Goal: Browse casually

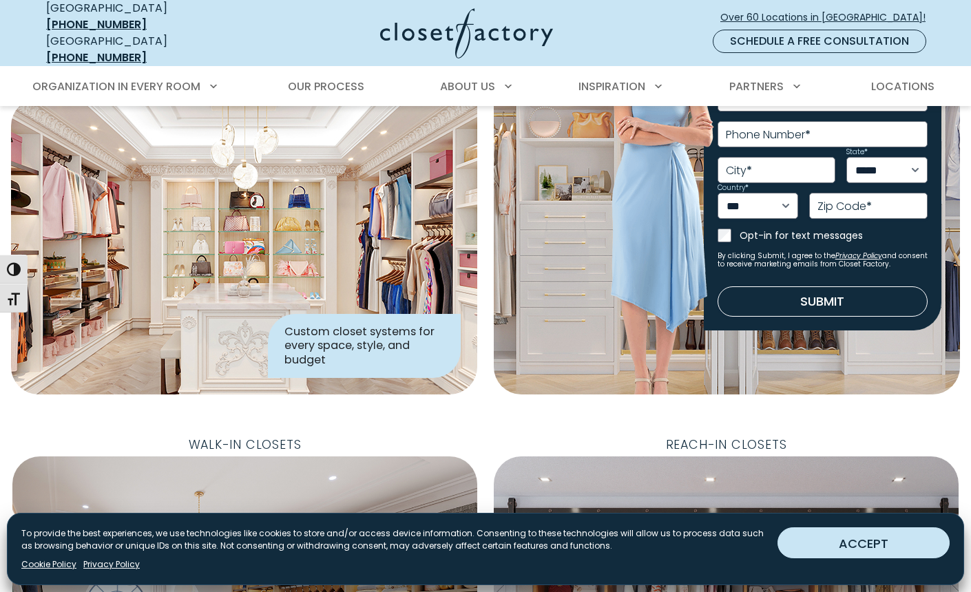
click at [861, 540] on button "ACCEPT" at bounding box center [863, 542] width 172 height 31
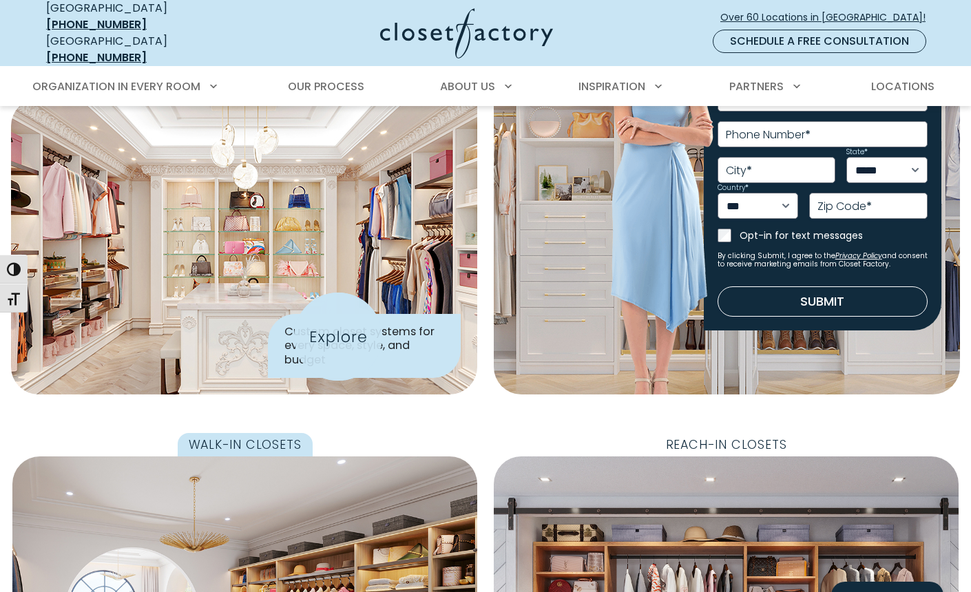
scroll to position [387, 0]
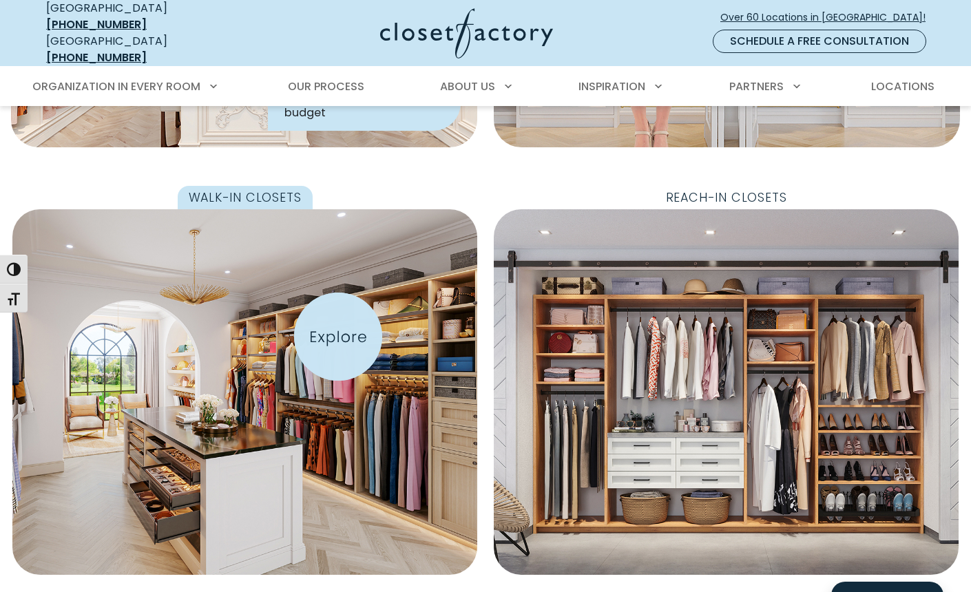
click at [338, 337] on img "Featured Images" at bounding box center [245, 392] width 512 height 402
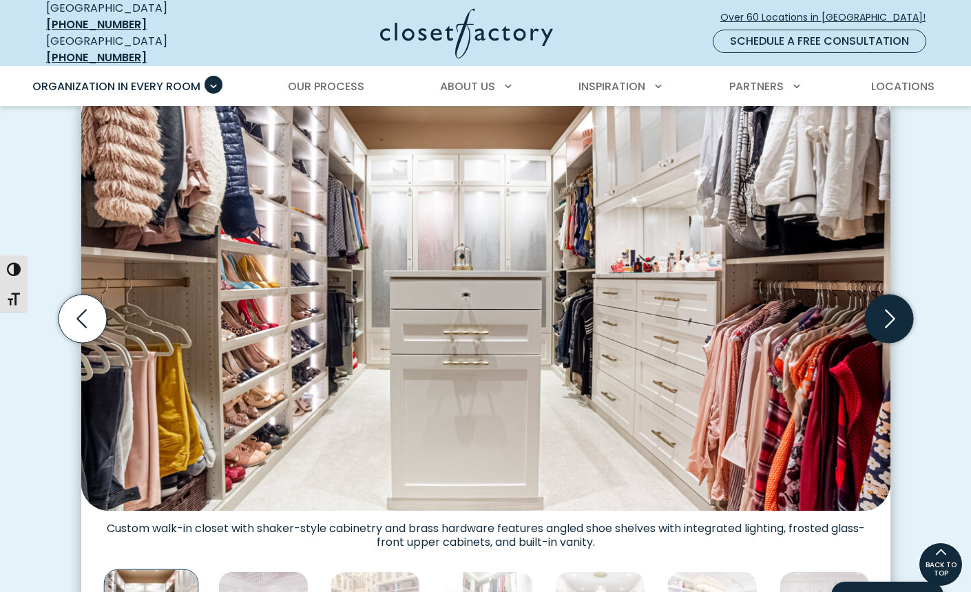
scroll to position [399, 0]
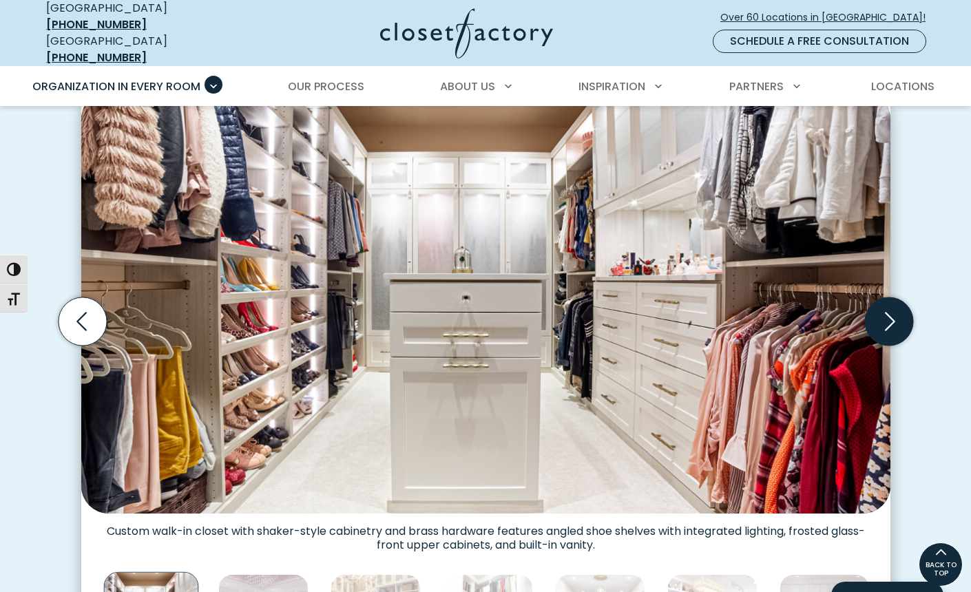
click at [892, 314] on icon "Next slide" at bounding box center [888, 321] width 48 height 48
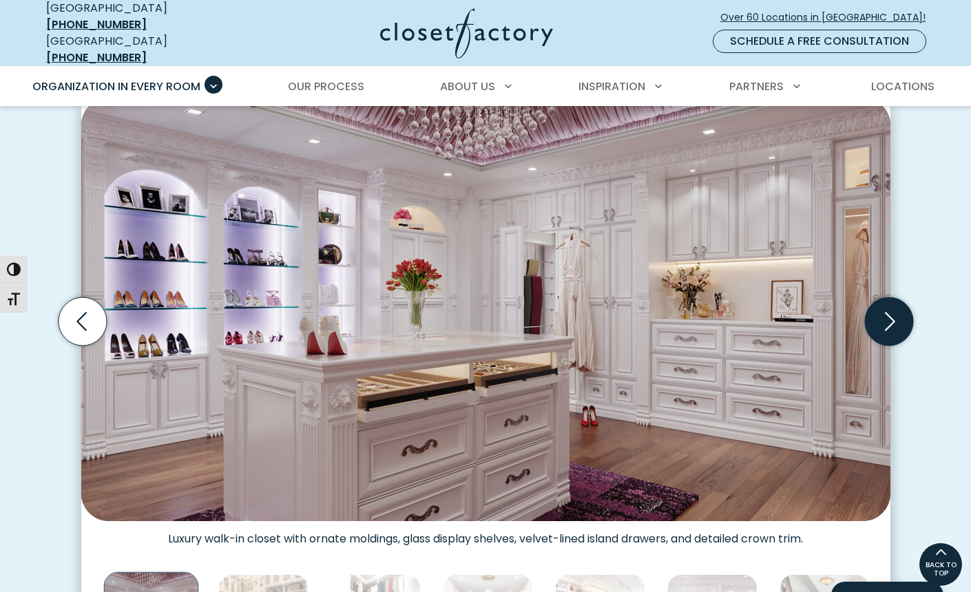
click at [892, 314] on icon "Next slide" at bounding box center [888, 321] width 48 height 48
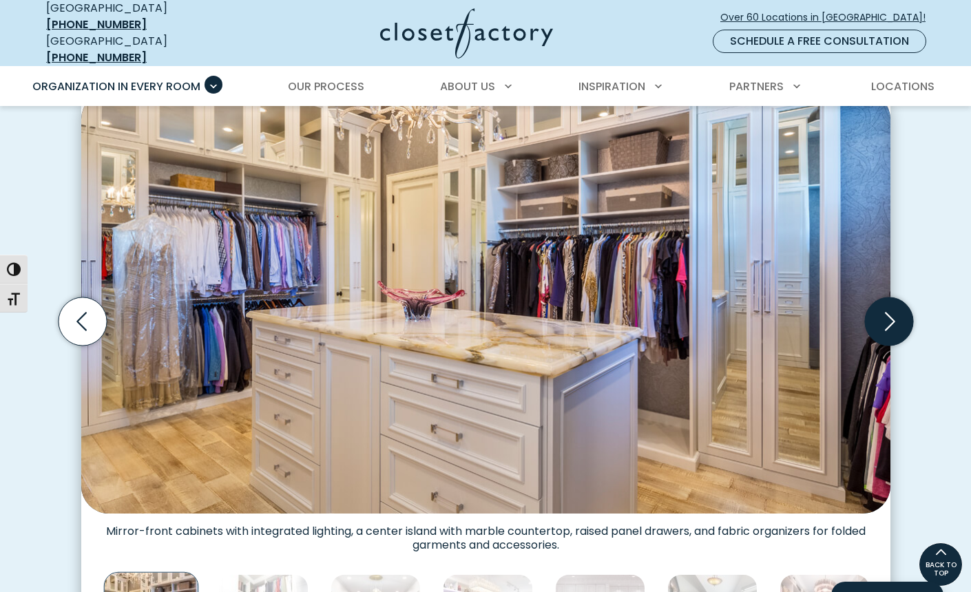
click at [892, 314] on icon "Next slide" at bounding box center [888, 321] width 48 height 48
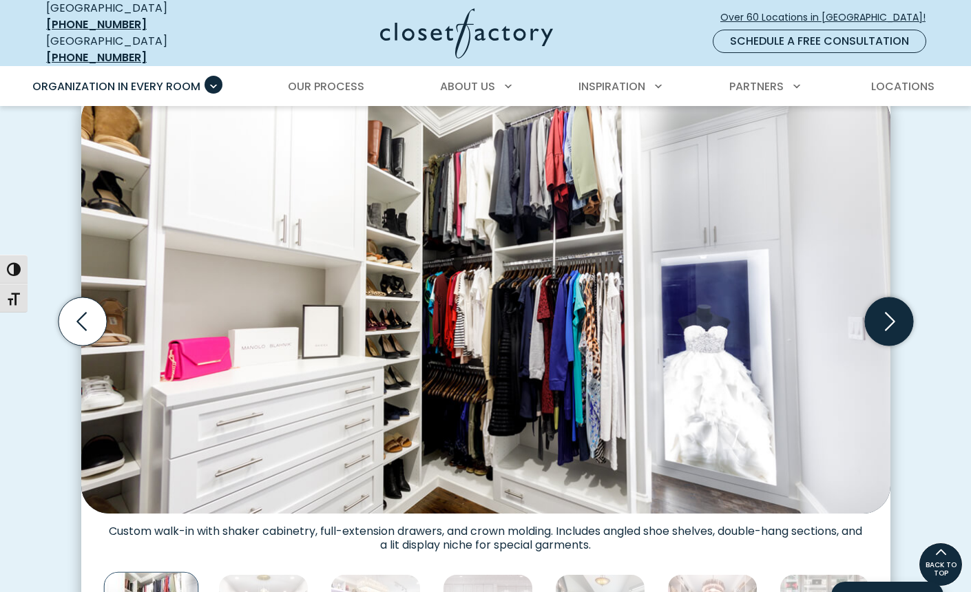
click at [892, 314] on icon "Next slide" at bounding box center [888, 321] width 48 height 48
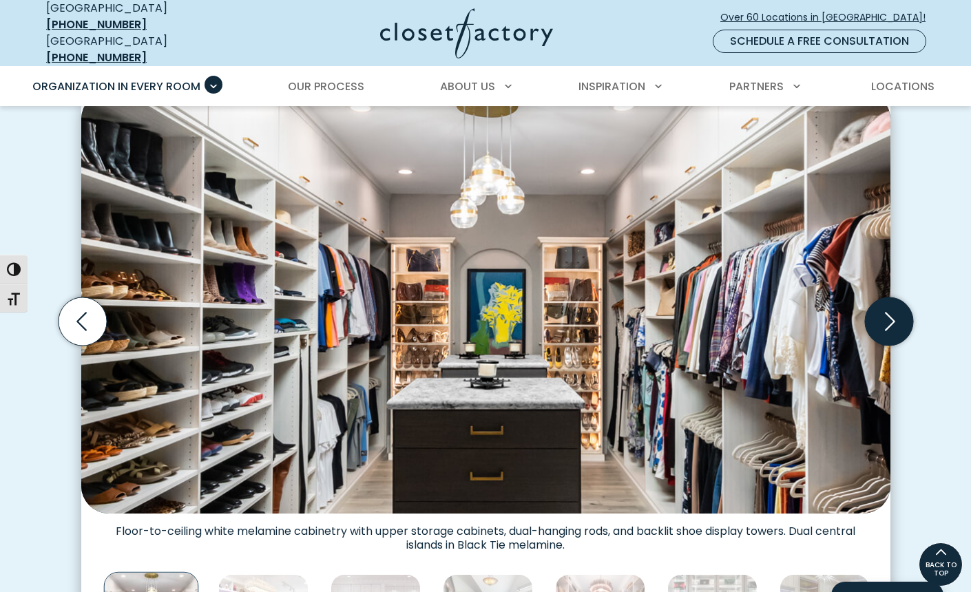
click at [892, 314] on icon "Next slide" at bounding box center [888, 321] width 48 height 48
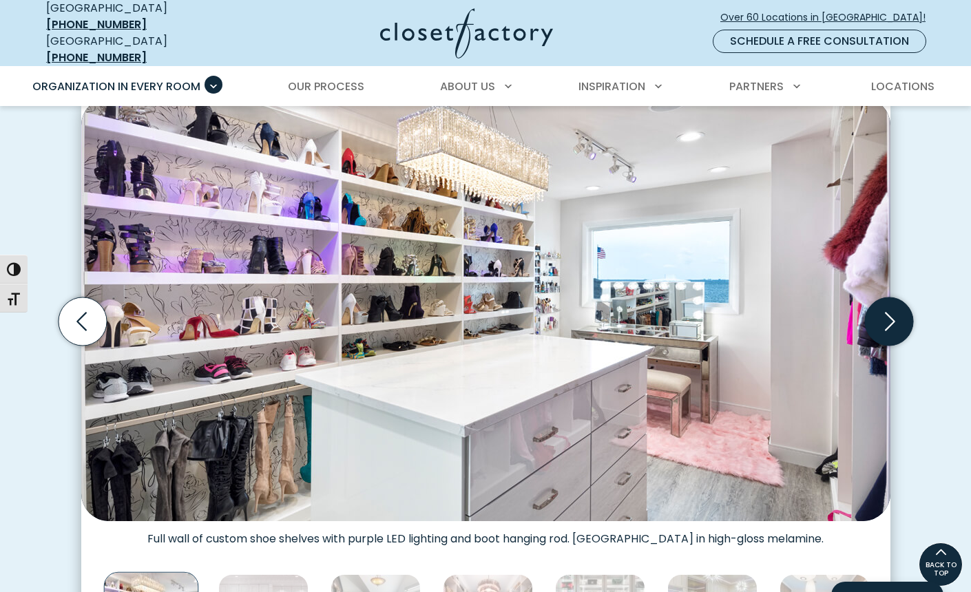
click at [892, 314] on icon "Next slide" at bounding box center [888, 321] width 48 height 48
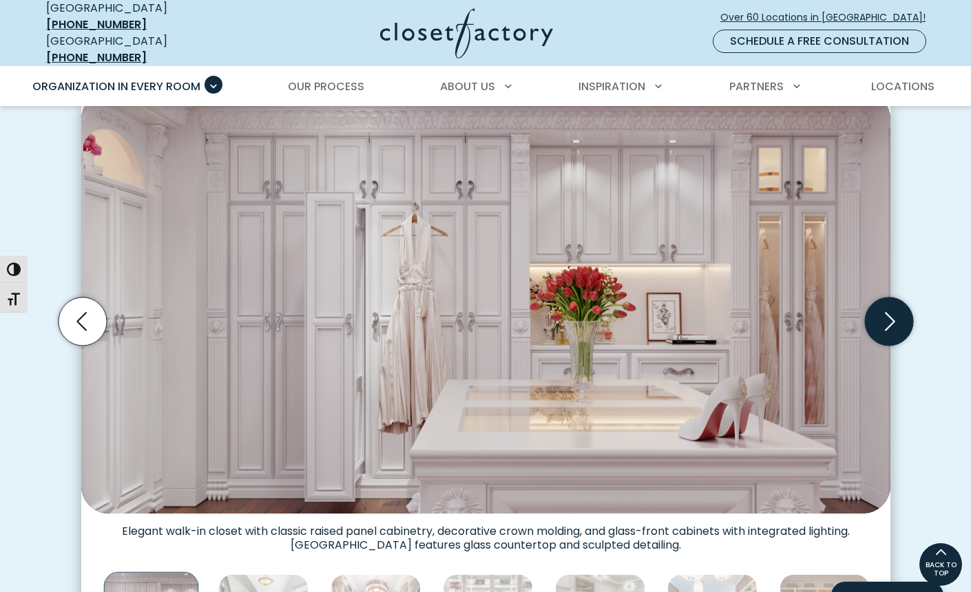
click at [892, 314] on icon "Next slide" at bounding box center [888, 321] width 48 height 48
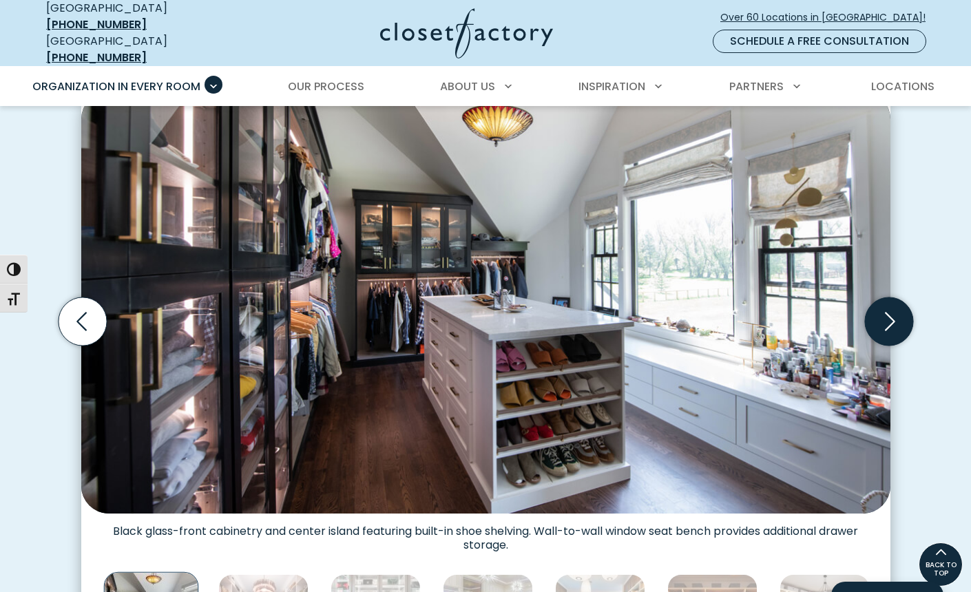
click at [892, 314] on icon "Next slide" at bounding box center [888, 321] width 48 height 48
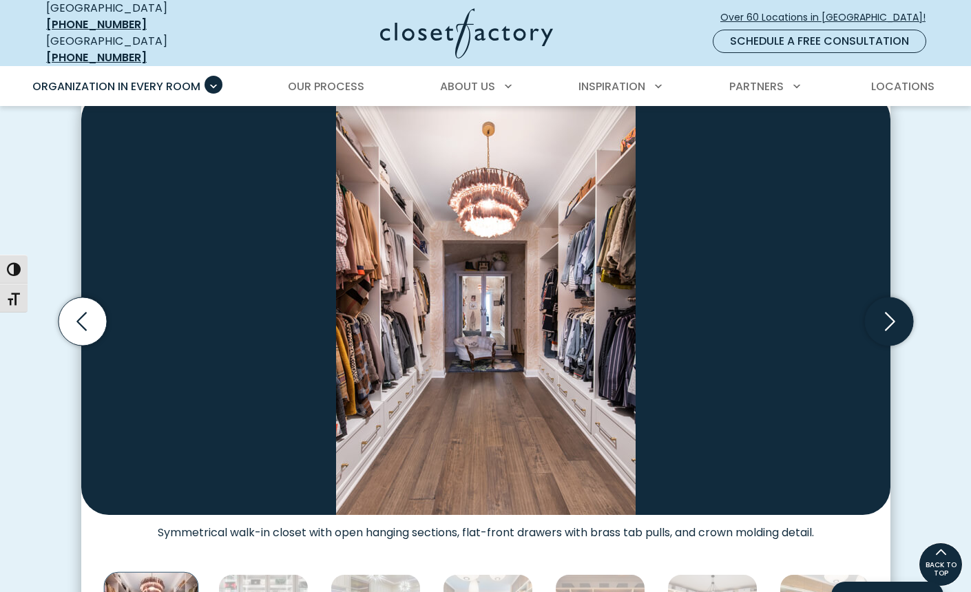
click at [892, 314] on icon "Next slide" at bounding box center [888, 321] width 48 height 48
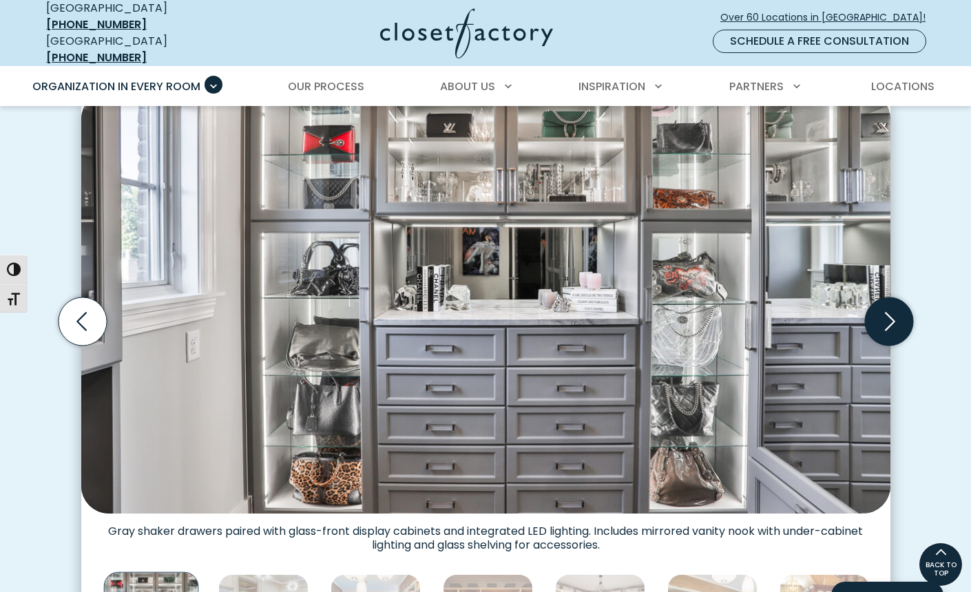
click at [892, 314] on icon "Next slide" at bounding box center [888, 321] width 48 height 48
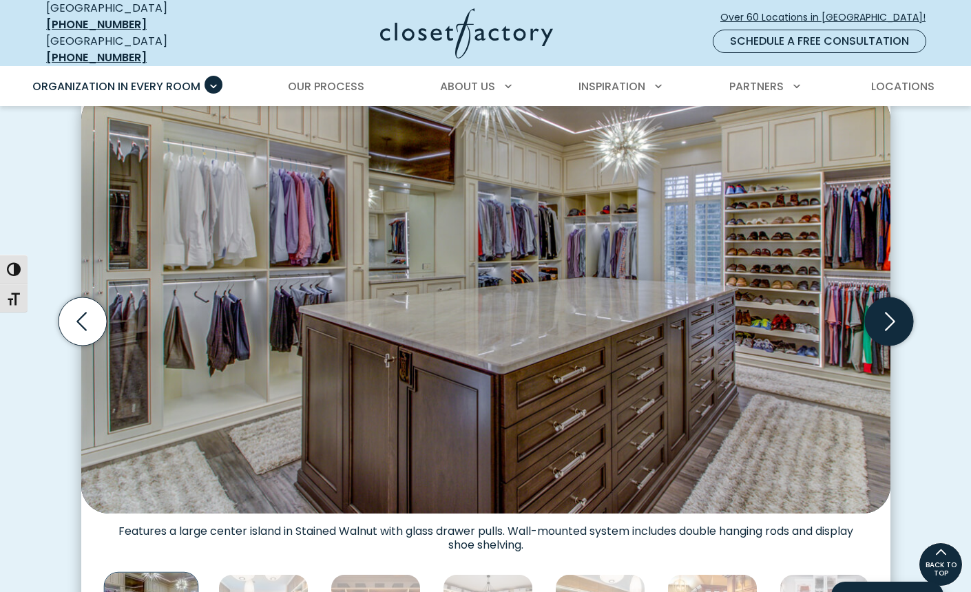
click at [892, 314] on icon "Next slide" at bounding box center [888, 321] width 48 height 48
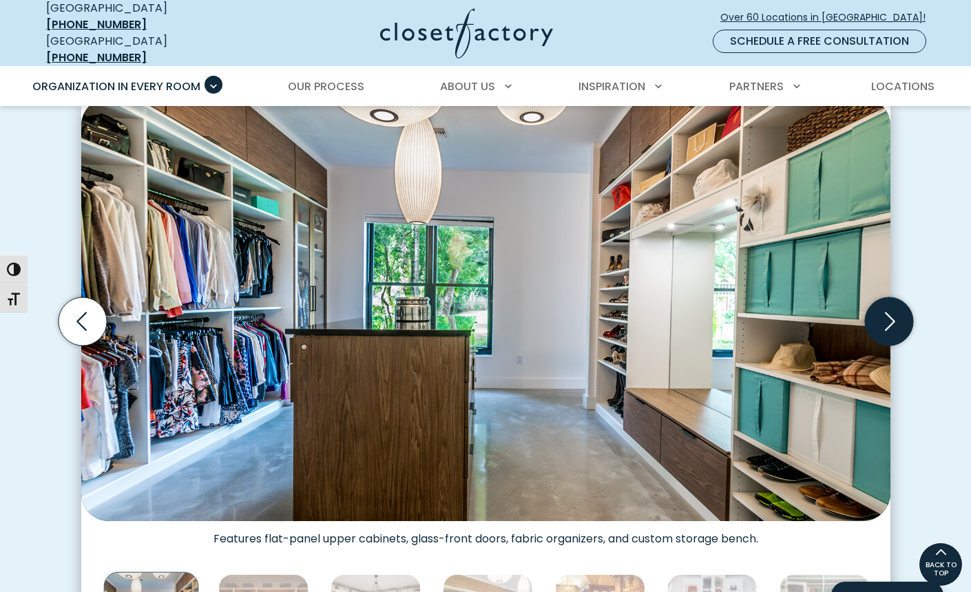
click at [892, 314] on icon "Next slide" at bounding box center [888, 321] width 48 height 48
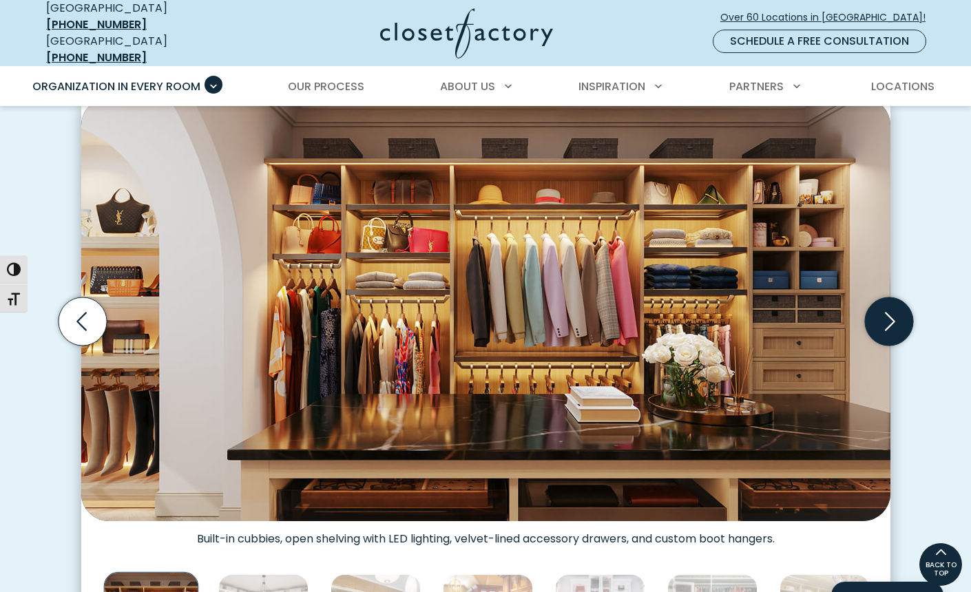
click at [892, 314] on icon "Next slide" at bounding box center [888, 321] width 48 height 48
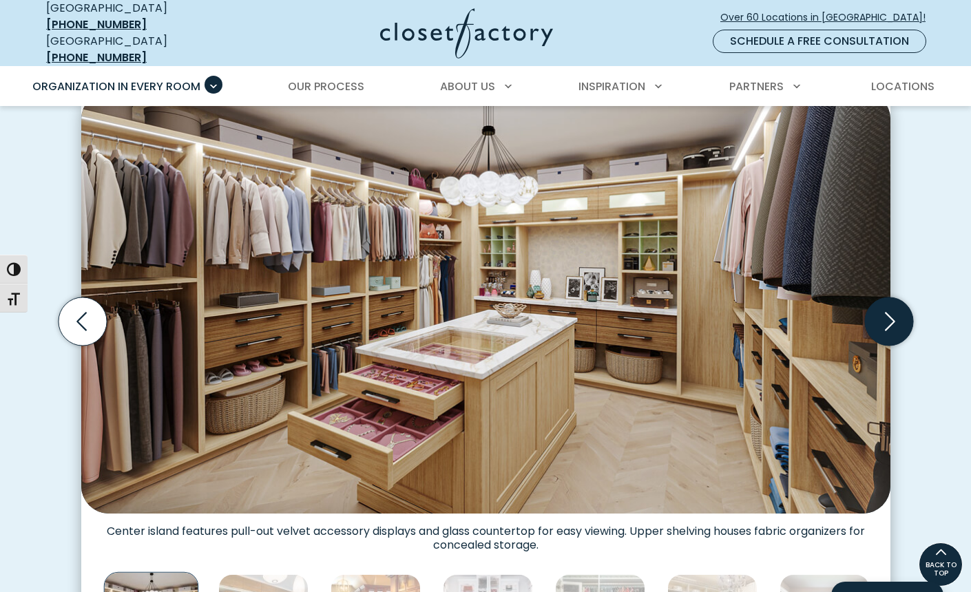
click at [892, 314] on icon "Next slide" at bounding box center [888, 321] width 48 height 48
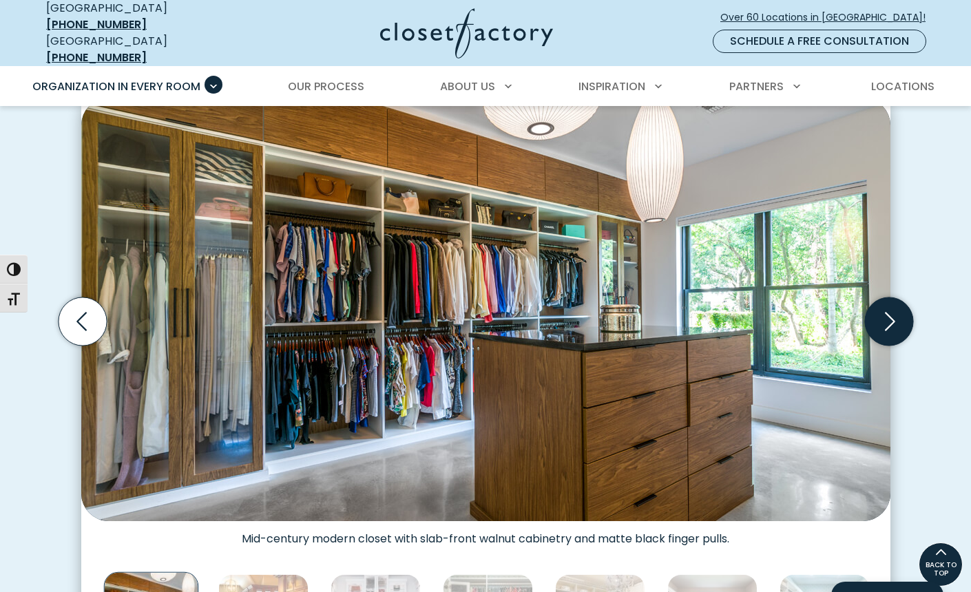
click at [892, 314] on icon "Next slide" at bounding box center [888, 321] width 48 height 48
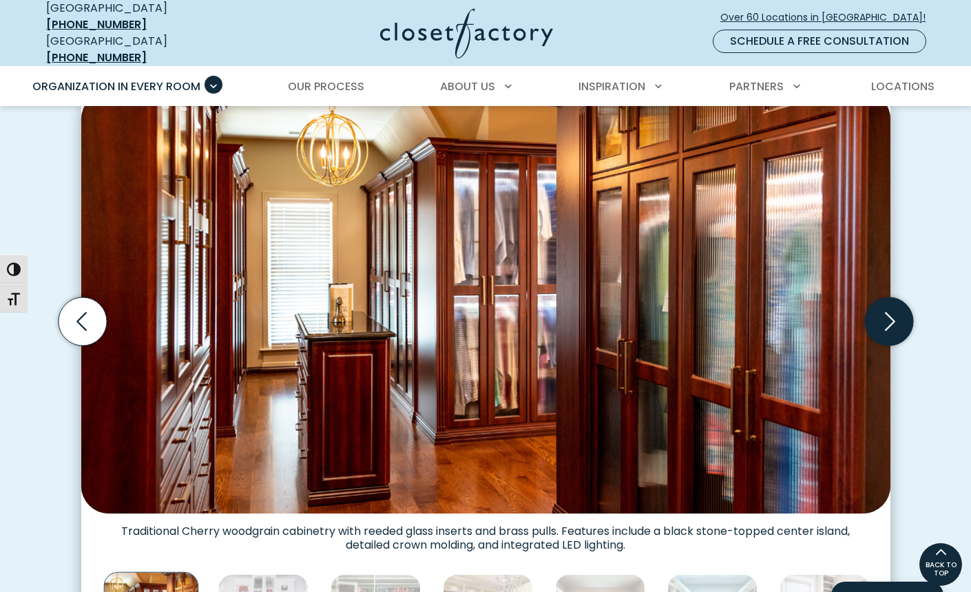
click at [892, 314] on icon "Next slide" at bounding box center [888, 321] width 48 height 48
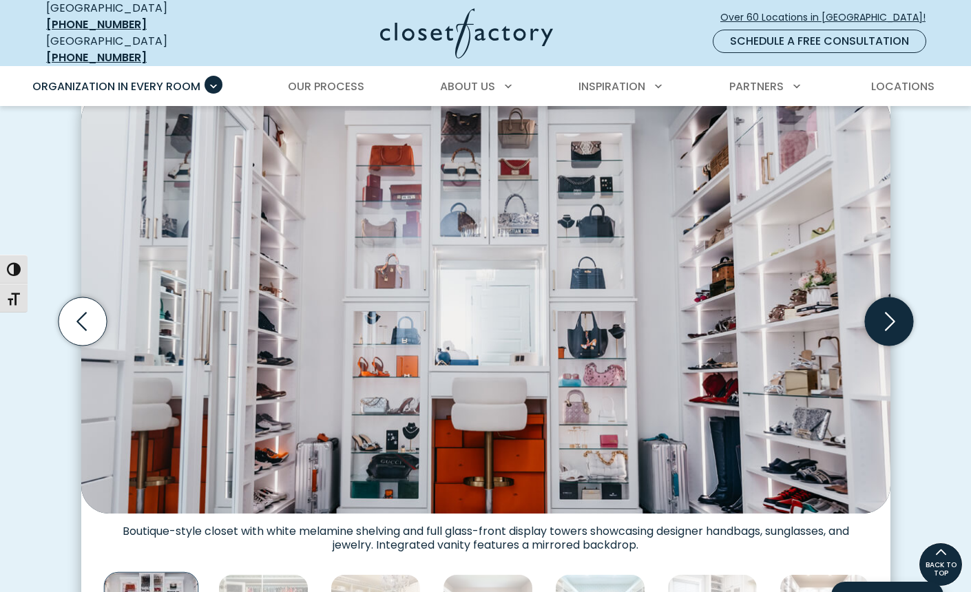
click at [892, 314] on icon "Next slide" at bounding box center [888, 321] width 48 height 48
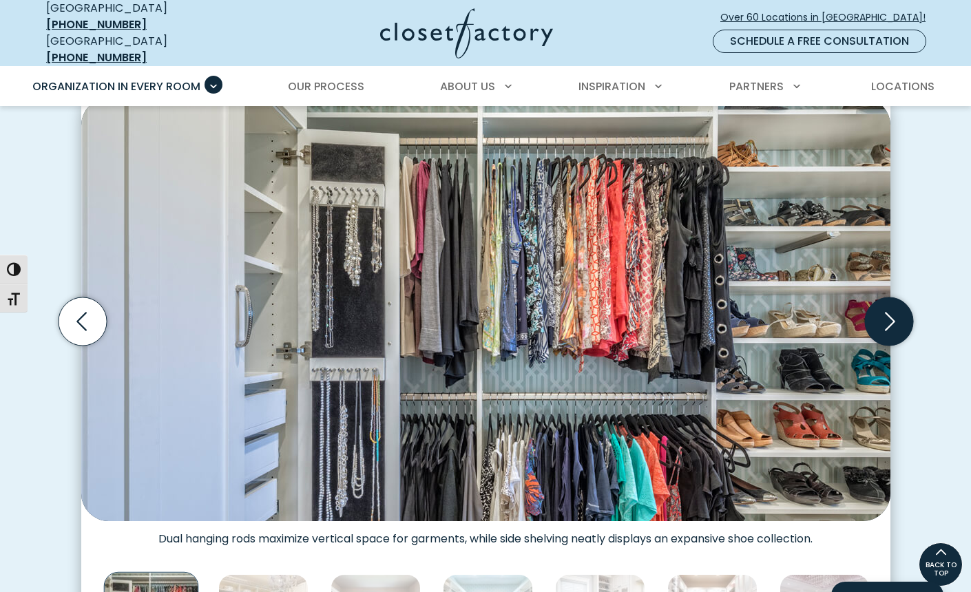
click at [892, 314] on icon "Next slide" at bounding box center [888, 321] width 48 height 48
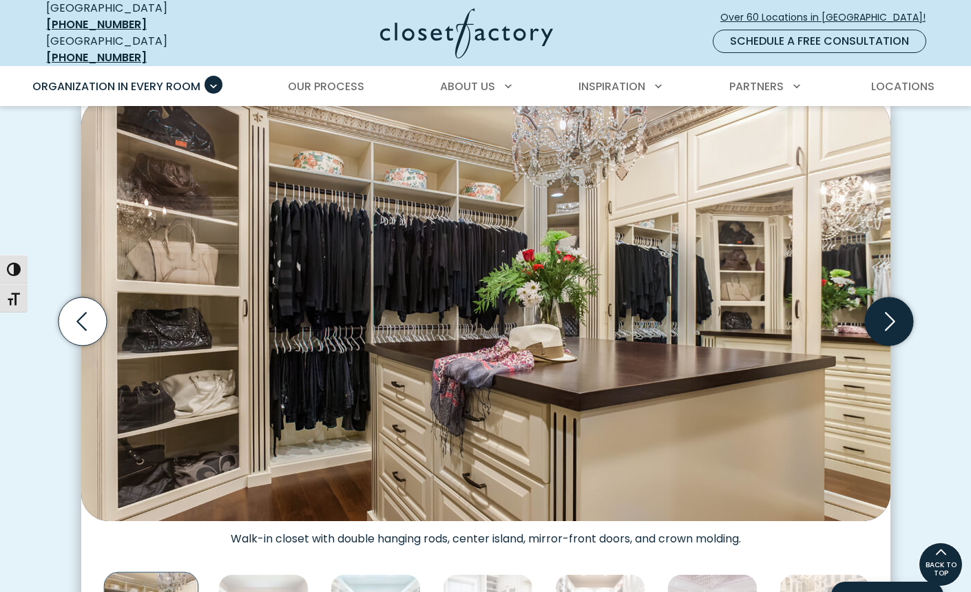
click at [892, 314] on icon "Next slide" at bounding box center [888, 321] width 48 height 48
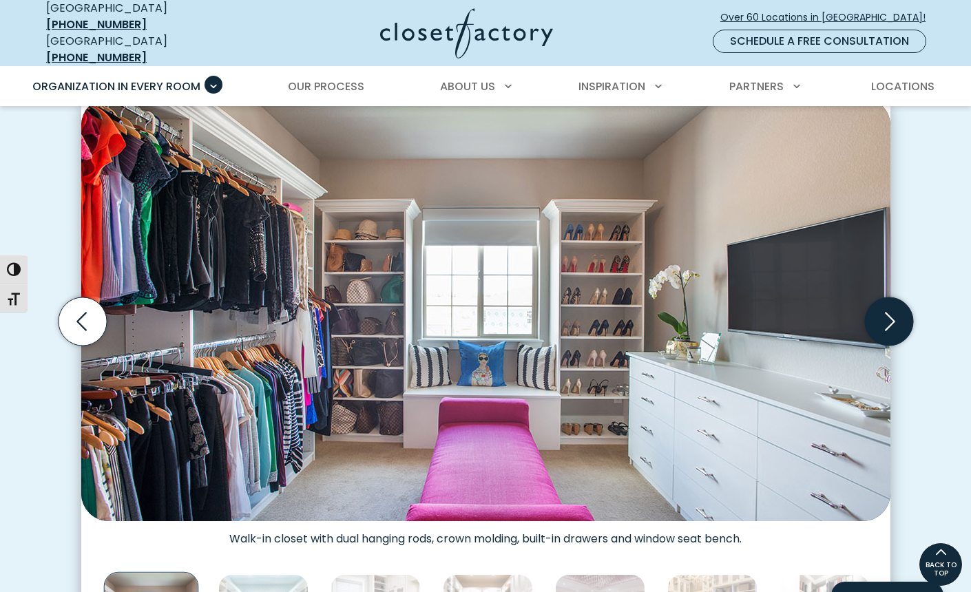
click at [892, 314] on icon "Next slide" at bounding box center [888, 321] width 48 height 48
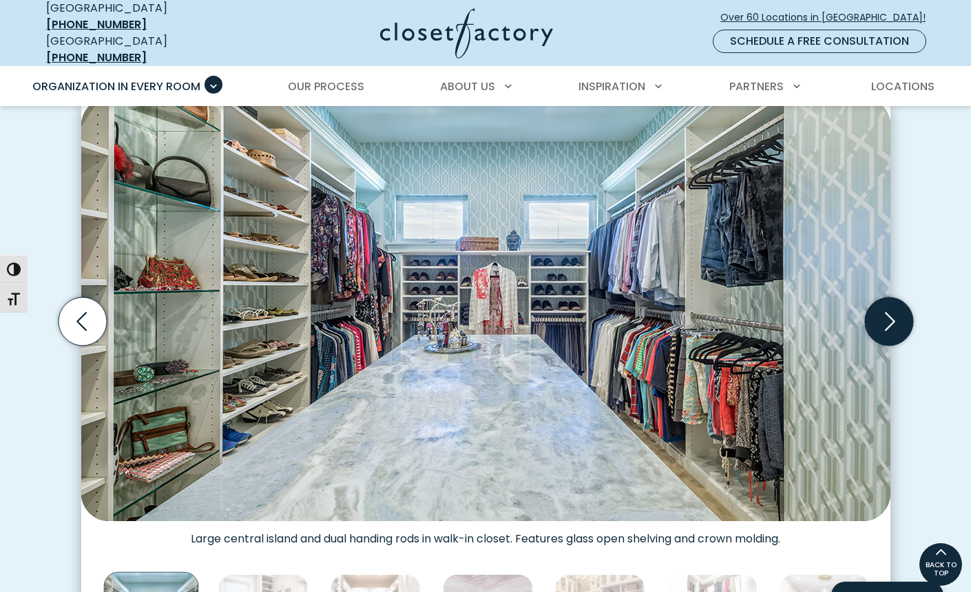
click at [892, 314] on icon "Next slide" at bounding box center [888, 321] width 48 height 48
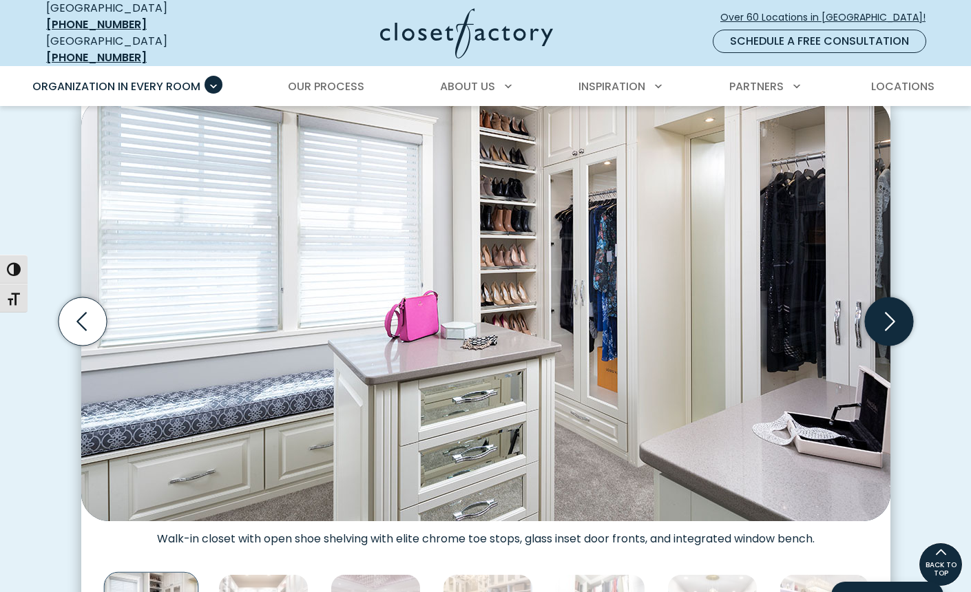
click at [892, 314] on icon "Next slide" at bounding box center [888, 321] width 48 height 48
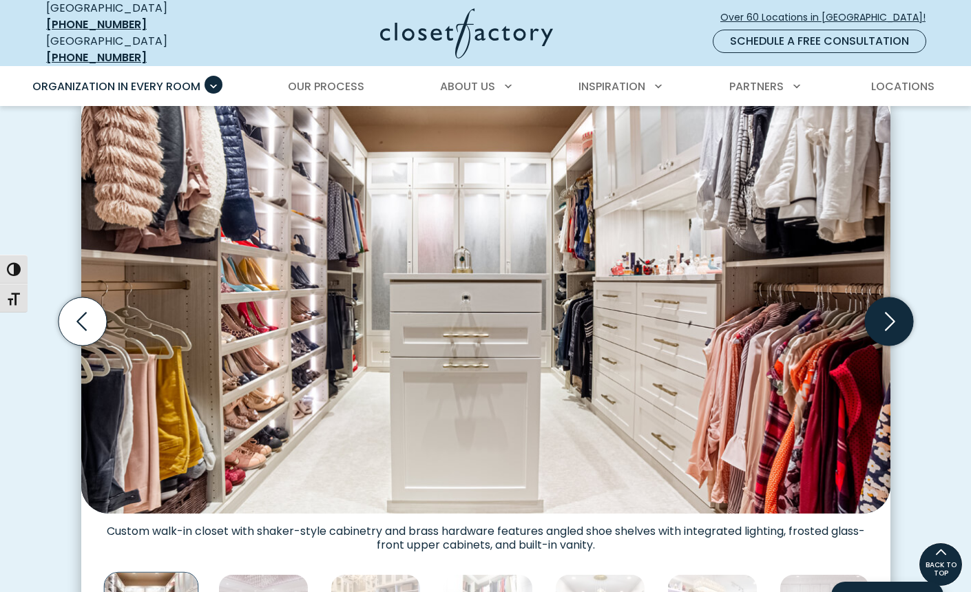
click at [892, 314] on icon "Next slide" at bounding box center [888, 321] width 48 height 48
